Goal: Check status: Check status

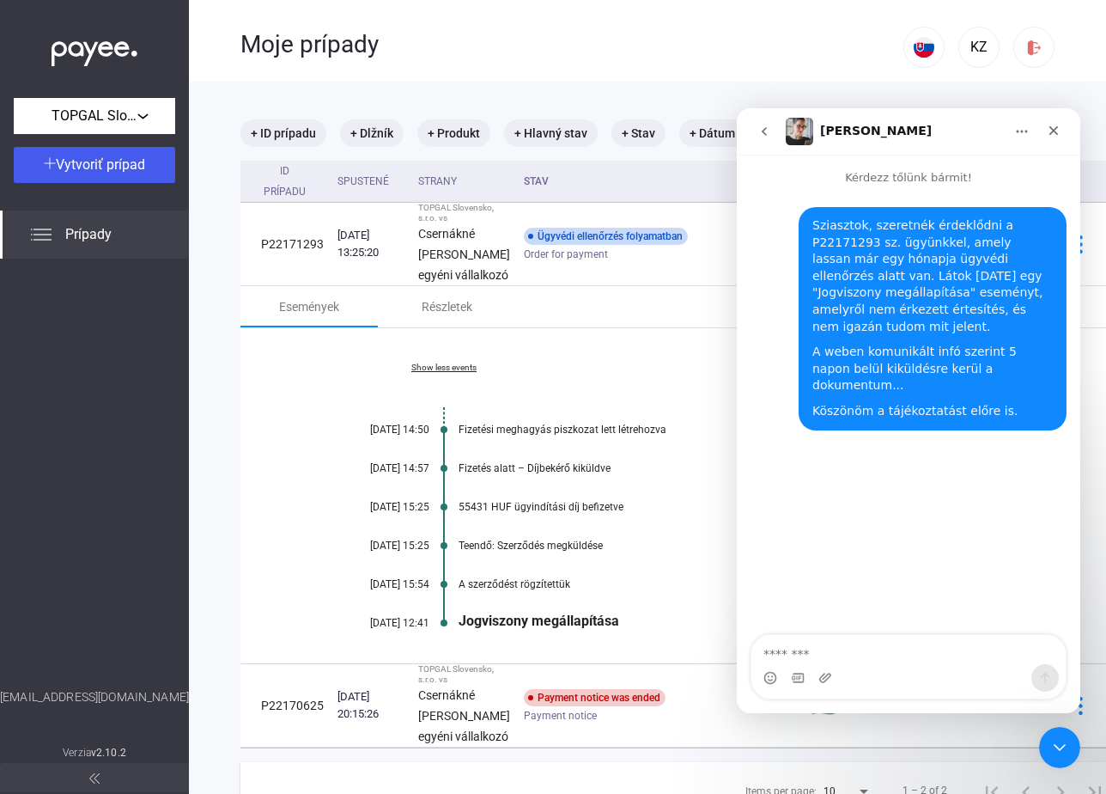
click at [924, 367] on div "A weben komunikált infó szerint 5 napon belül kiküldésre kerül a dokumentum..." at bounding box center [933, 369] width 241 height 51
click at [915, 403] on div "Köszönöm a tájékoztatást előre is." at bounding box center [933, 411] width 241 height 17
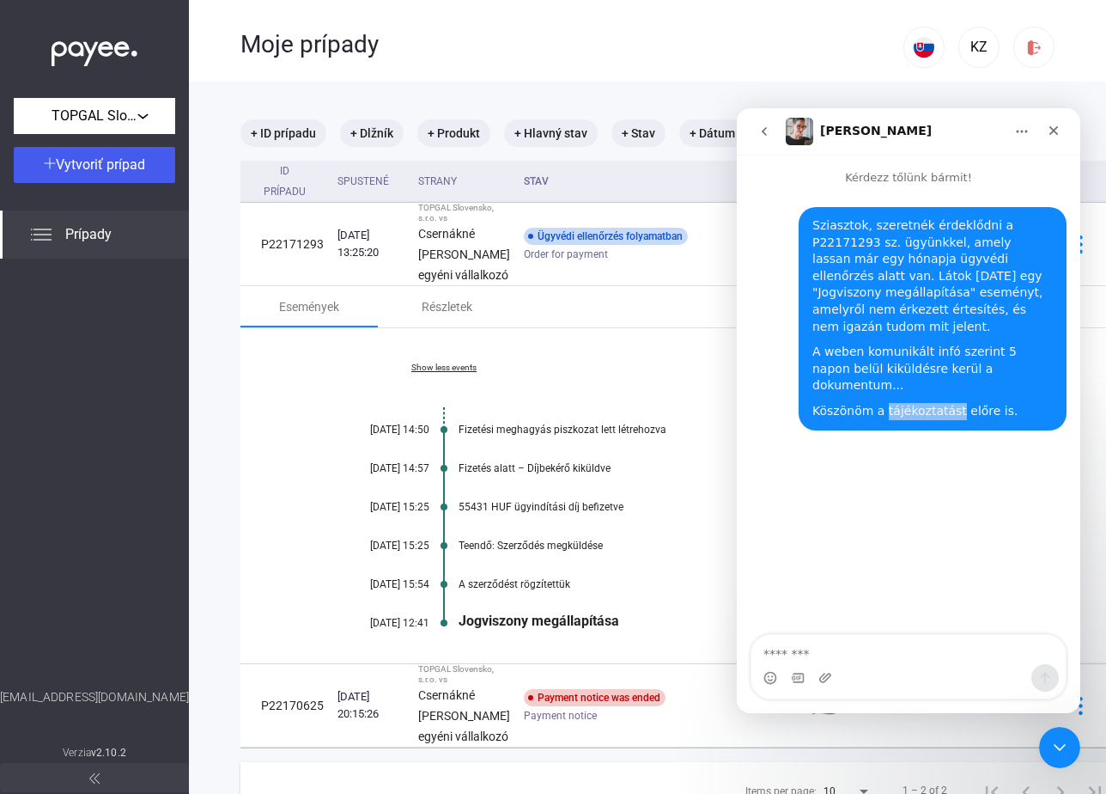
click at [915, 403] on div "Köszönöm a tájékoztatást előre is." at bounding box center [933, 411] width 241 height 17
click at [878, 192] on div "Sziasztok, szeretnék érdeklődni a P22171293 sz. ügyünkkel, amely lassan már egy…" at bounding box center [909, 318] width 344 height 265
click at [810, 133] on img "Intercom messenger" at bounding box center [799, 131] width 27 height 27
click at [764, 132] on icon "go back" at bounding box center [764, 131] width 5 height 9
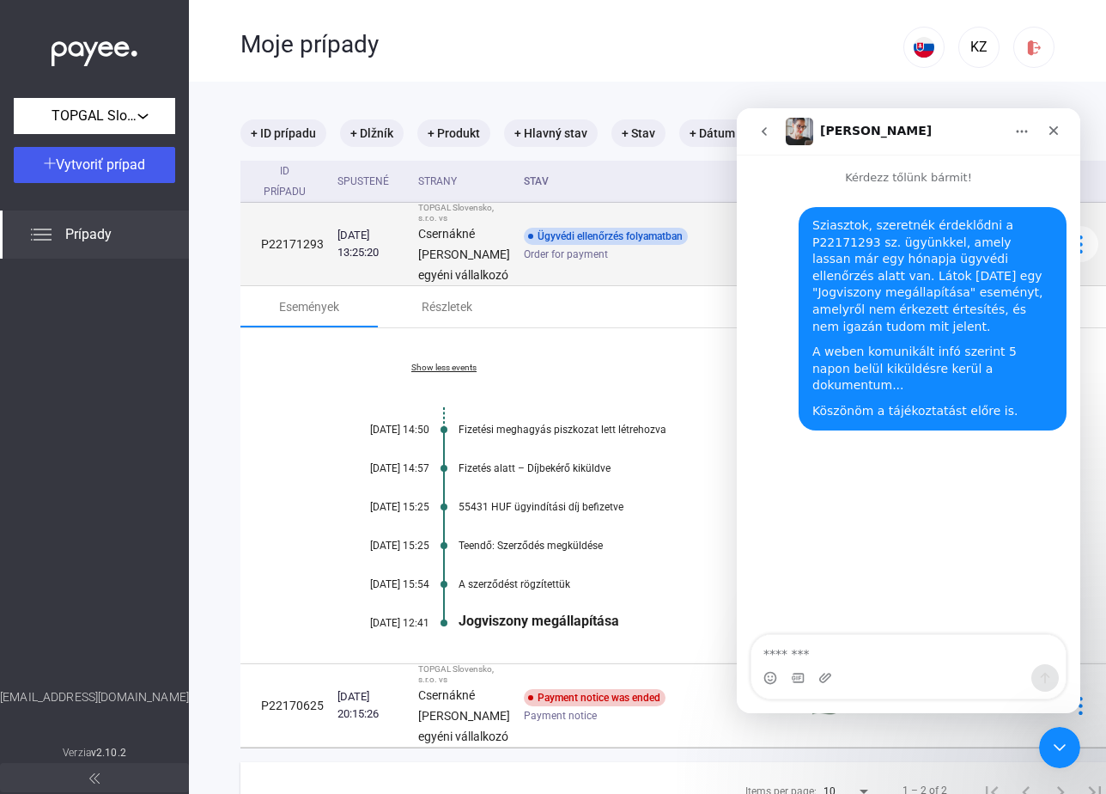
click at [644, 286] on td "Ügyvédi ellenőrzés folyamatban Order for payment" at bounding box center [661, 244] width 288 height 83
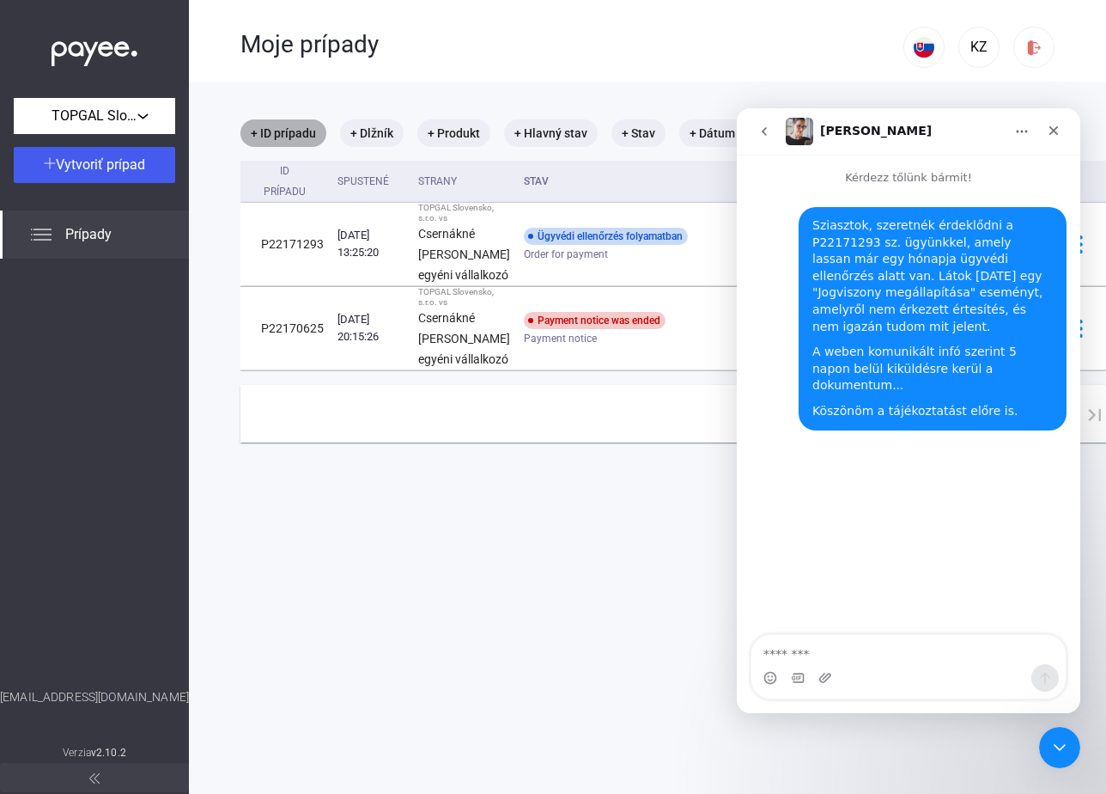
click at [285, 134] on mat-chip "+ ID prípadu" at bounding box center [284, 132] width 86 height 27
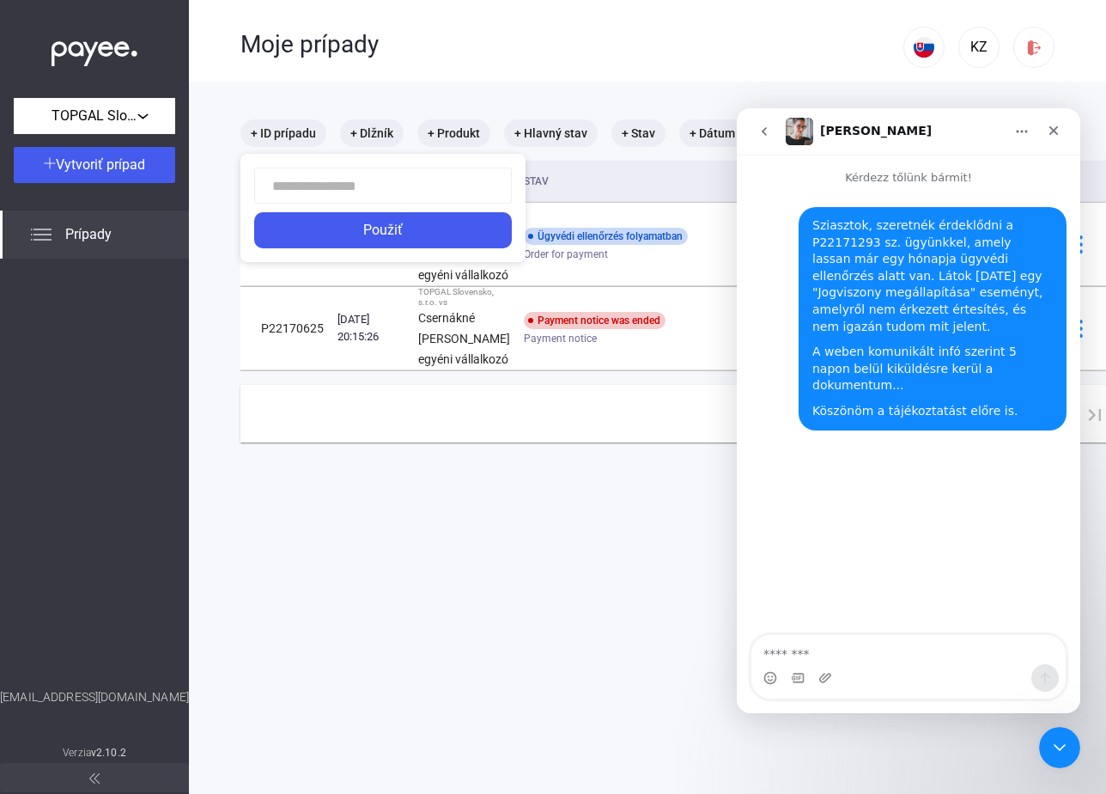
click at [328, 76] on div at bounding box center [553, 397] width 1106 height 794
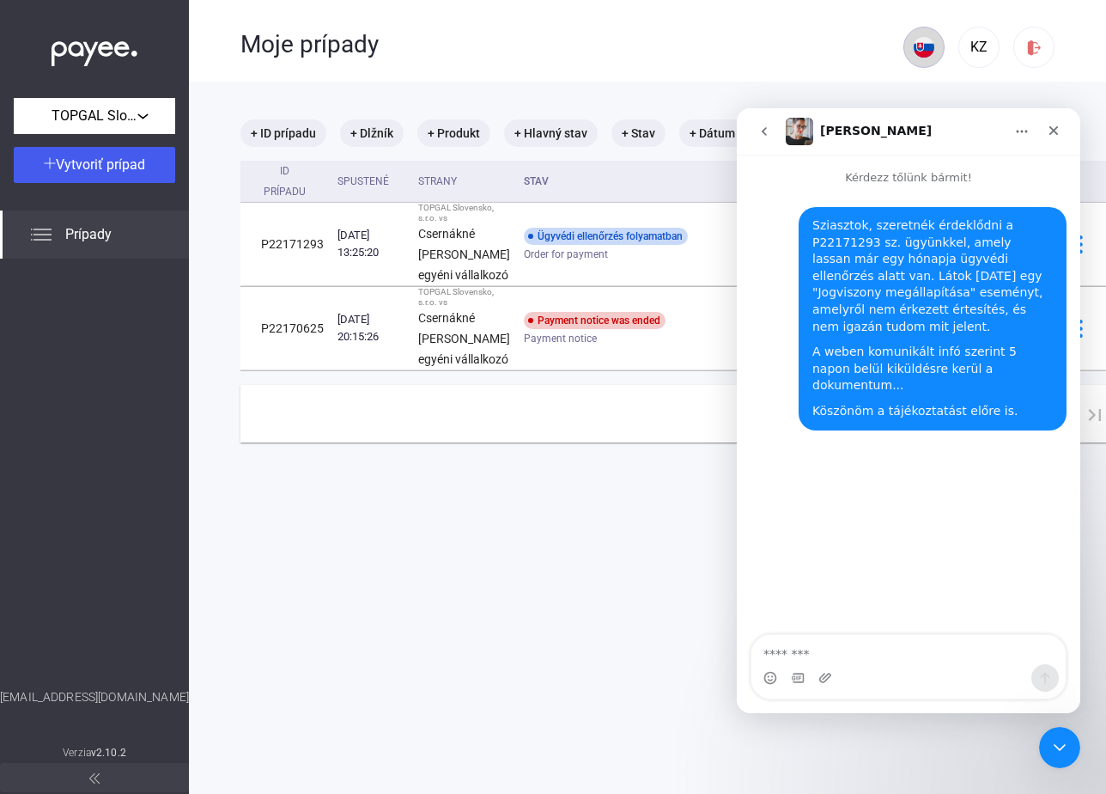
click at [914, 51] on img at bounding box center [924, 47] width 21 height 21
click at [928, 88] on img at bounding box center [927, 88] width 21 height 21
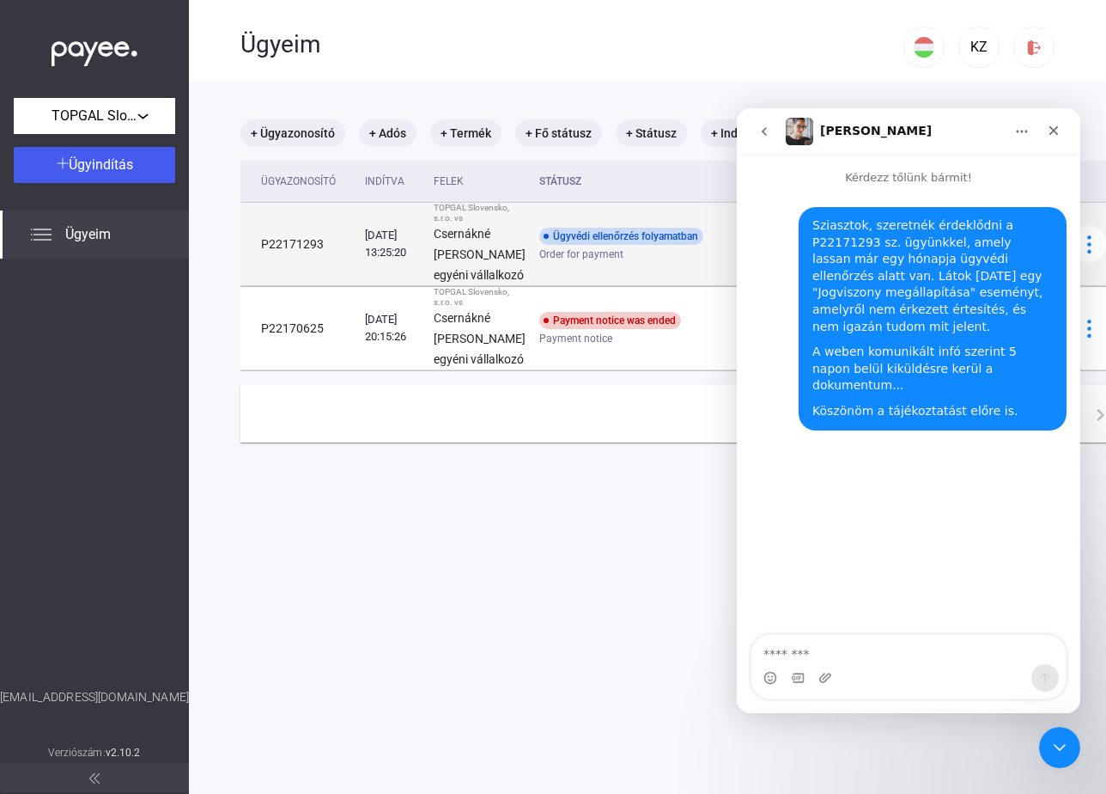
click at [576, 245] on div "Ügyvédi ellenőrzés folyamatban" at bounding box center [621, 236] width 164 height 17
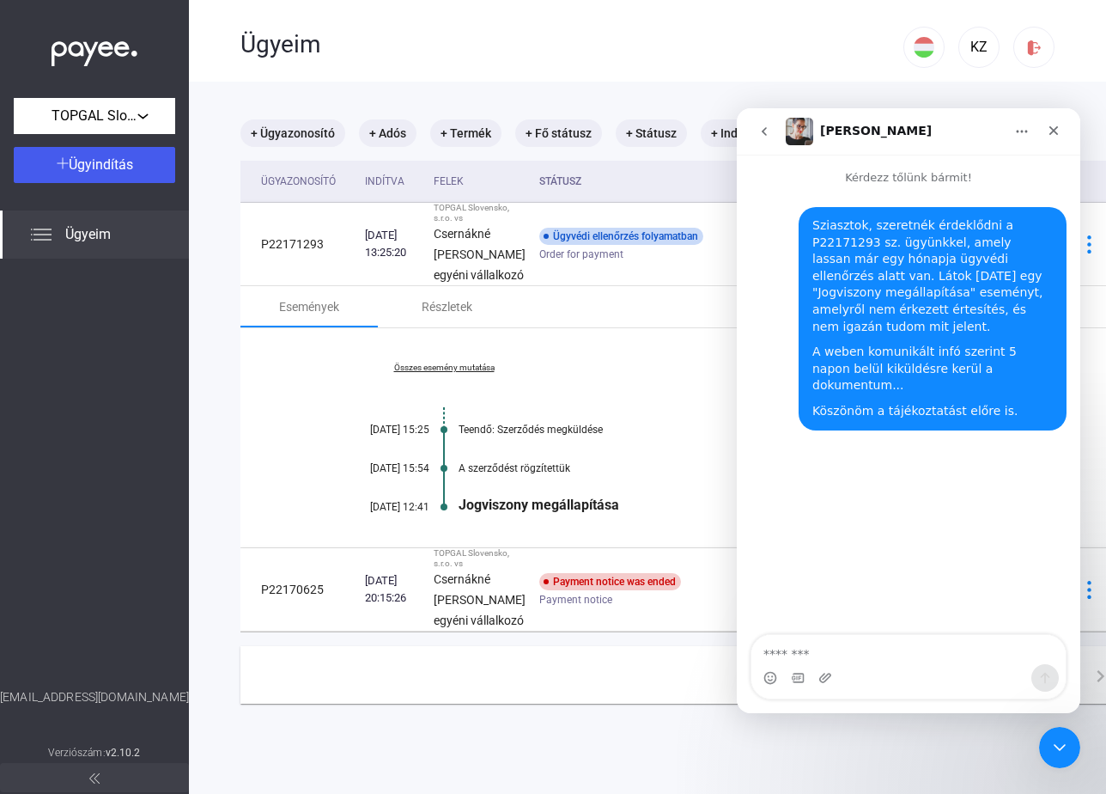
click at [491, 513] on div "Jogviszony megállapítása" at bounding box center [750, 504] width 583 height 16
click at [477, 373] on link "Összes esemény mutatása" at bounding box center [443, 367] width 235 height 10
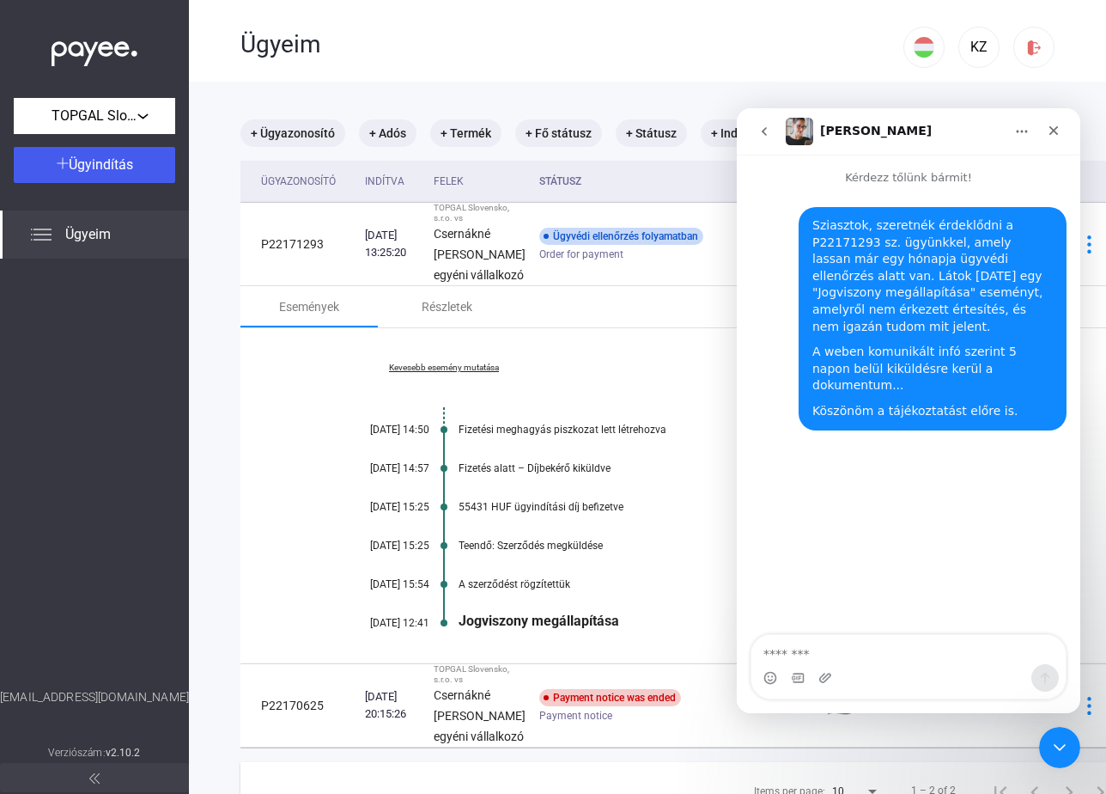
click at [910, 362] on div "A weben komunikált infó szerint 5 napon belül kiküldésre kerül a dokumentum..." at bounding box center [933, 369] width 241 height 51
click at [909, 362] on div "A weben komunikált infó szerint 5 napon belül kiküldésre kerül a dokumentum..." at bounding box center [933, 369] width 241 height 51
click at [898, 403] on div "Köszönöm a tájékoztatást előre is." at bounding box center [933, 411] width 241 height 17
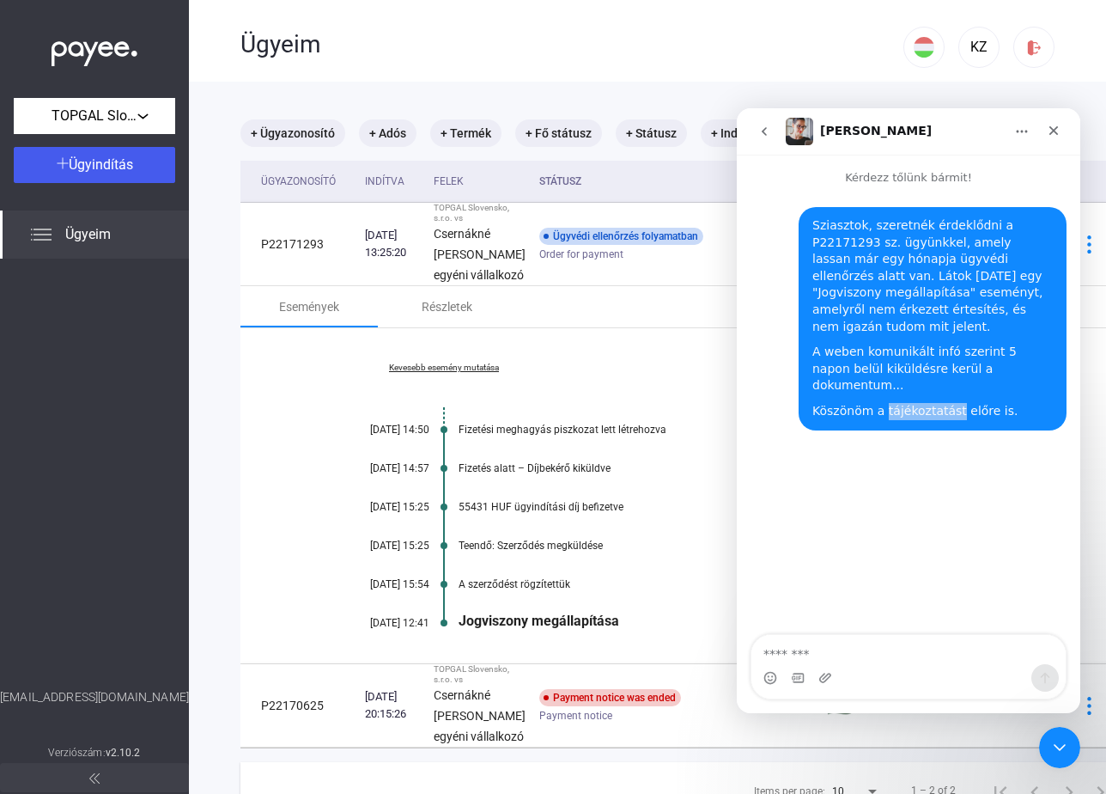
click at [898, 403] on div "Köszönöm a tájékoztatást előre is." at bounding box center [933, 411] width 241 height 17
